Goal: Find specific page/section

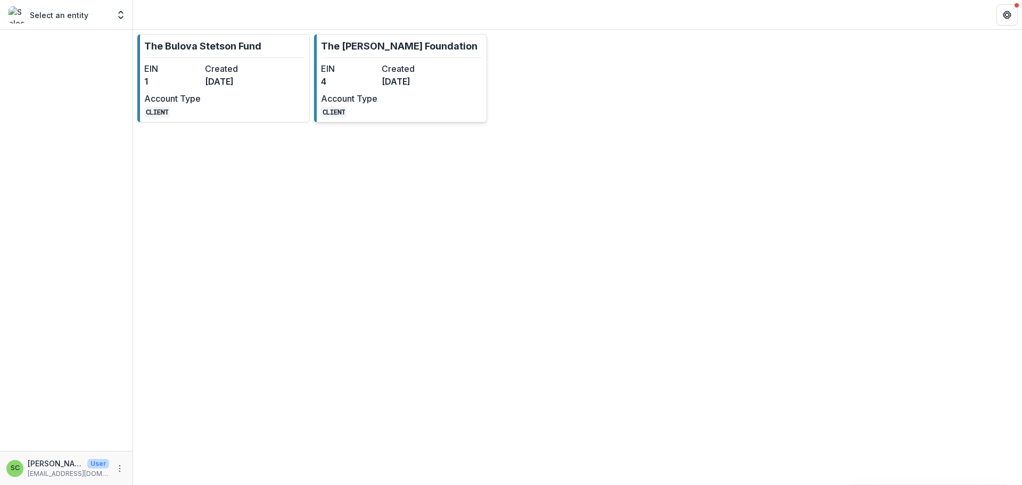
click at [362, 105] on div "EIN 4 Created 3 months ago Account Type CLIENT" at bounding box center [379, 89] width 117 height 55
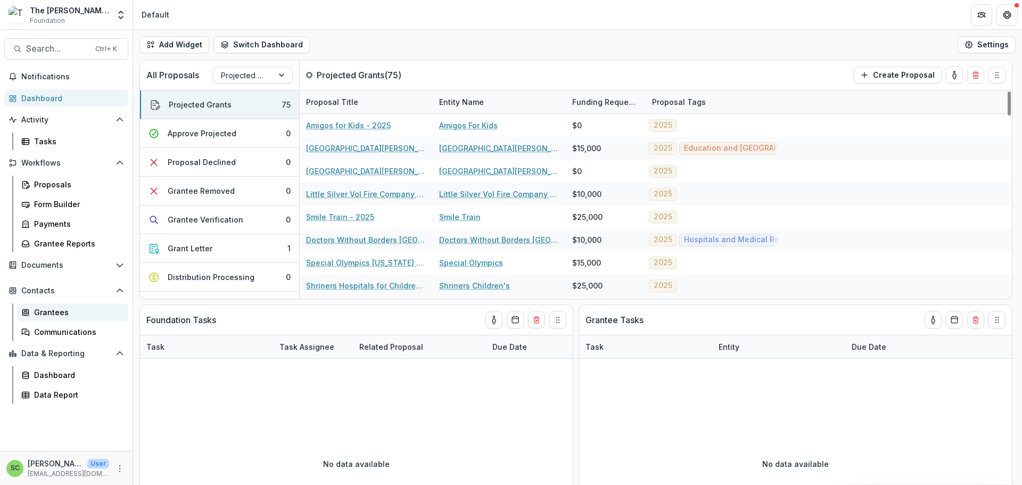
click at [73, 318] on div "Grantees" at bounding box center [77, 312] width 86 height 11
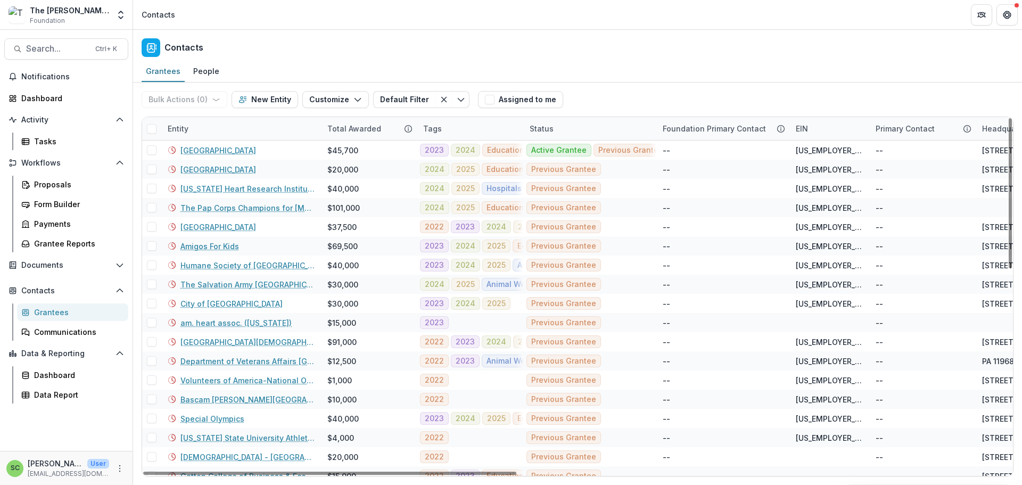
click at [244, 140] on div "Entity" at bounding box center [241, 128] width 160 height 23
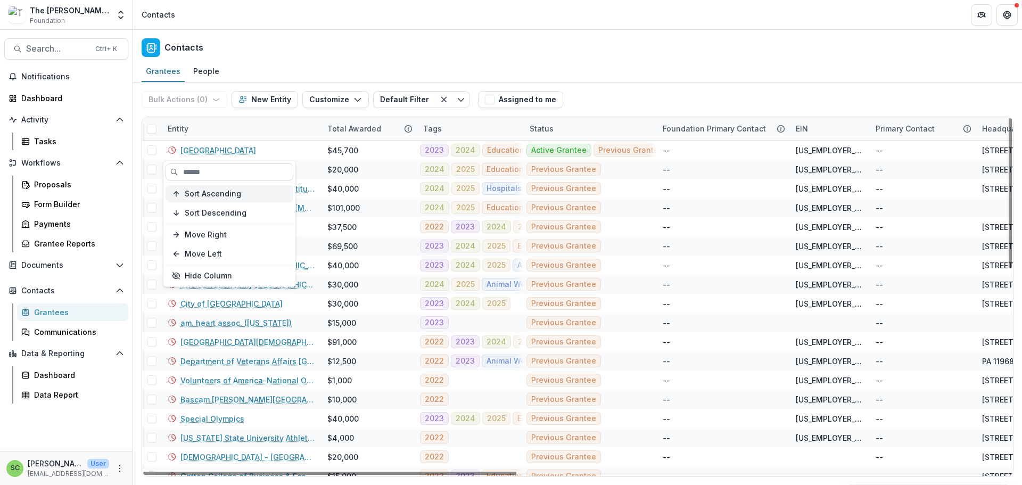
click at [229, 199] on span "Sort Ascending" at bounding box center [213, 194] width 56 height 9
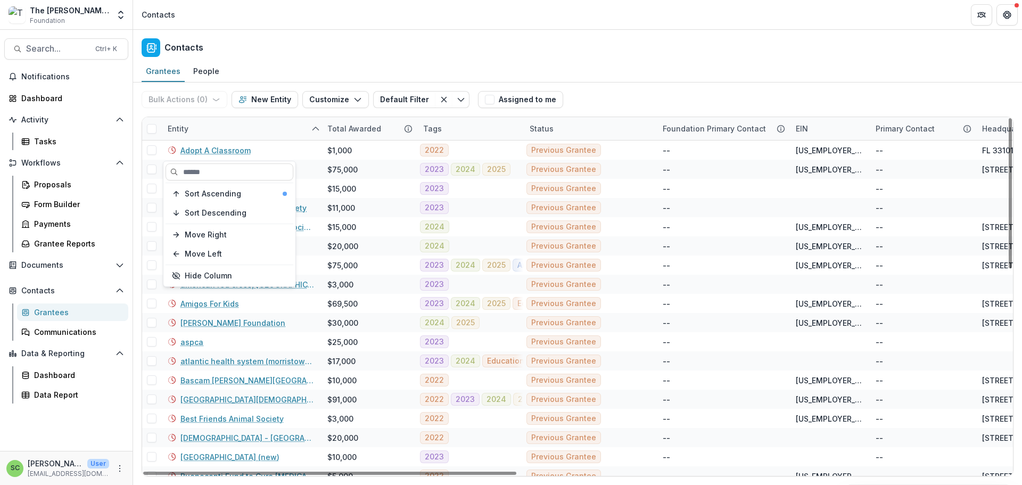
click at [233, 140] on div "Entity" at bounding box center [241, 128] width 160 height 23
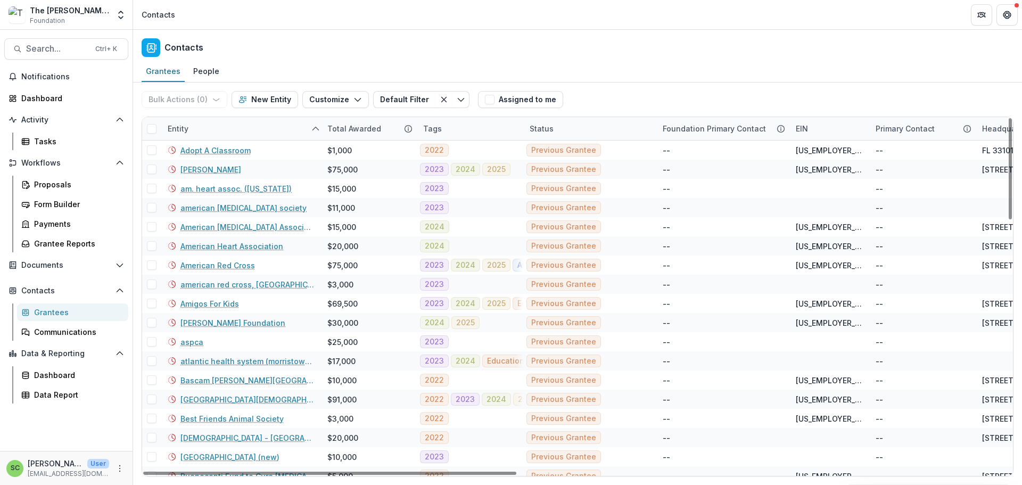
click at [487, 140] on div "Tags" at bounding box center [470, 128] width 106 height 23
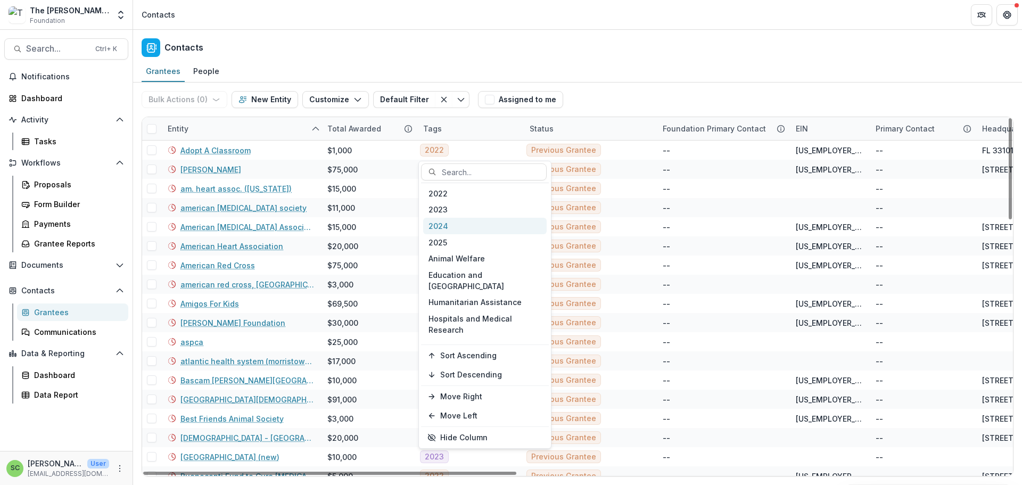
click at [448, 234] on div "2024" at bounding box center [485, 226] width 124 height 17
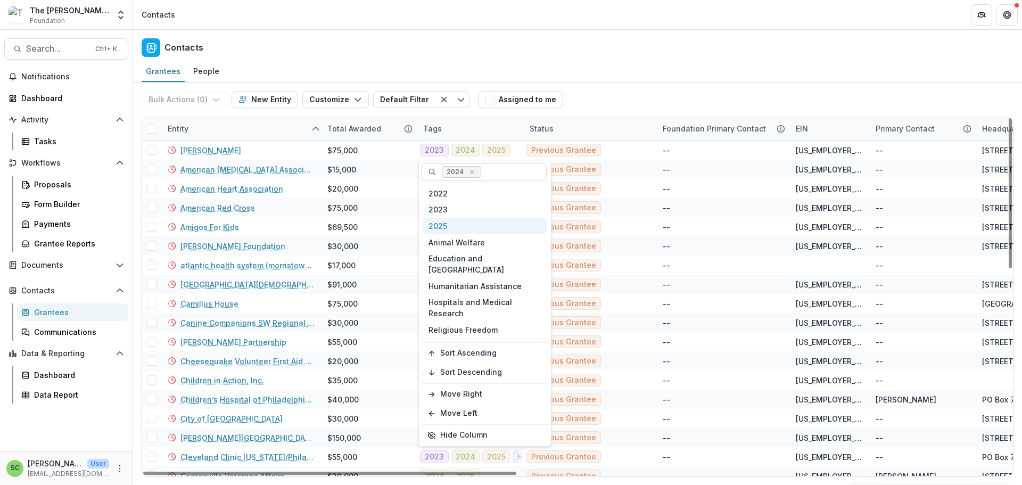
click at [462, 140] on div "Tags" at bounding box center [470, 128] width 106 height 23
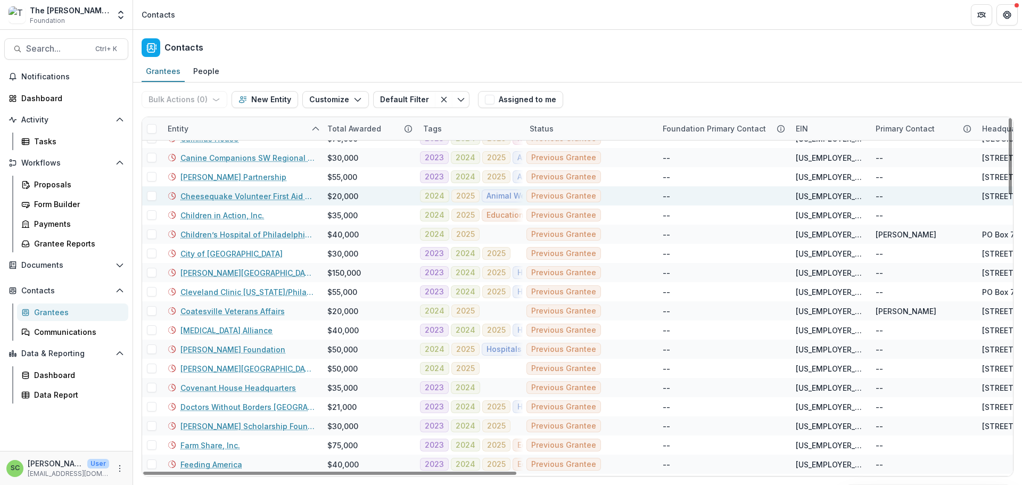
scroll to position [160, 0]
